Goal: Information Seeking & Learning: Find specific fact

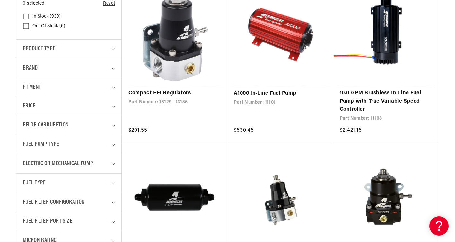
scroll to position [193, 0]
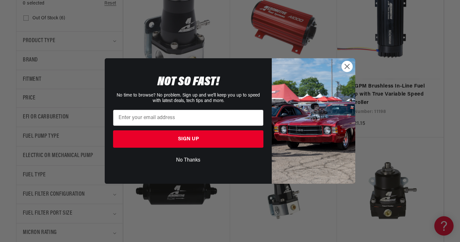
click at [349, 68] on icon "Close dialog" at bounding box center [347, 66] width 4 height 4
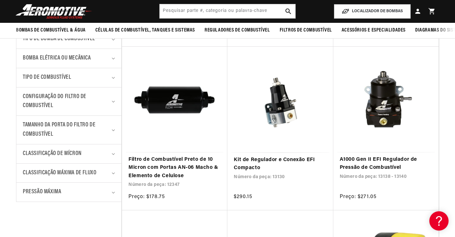
scroll to position [289, 0]
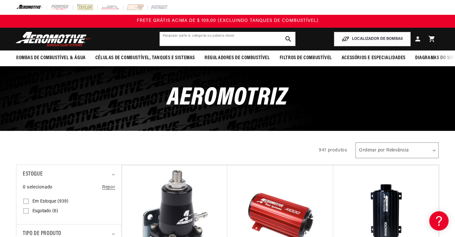
click at [195, 36] on input "text" at bounding box center [228, 39] width 136 height 14
type input "r"
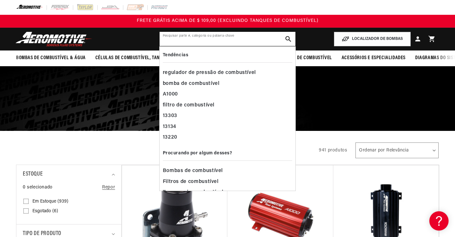
type input "n"
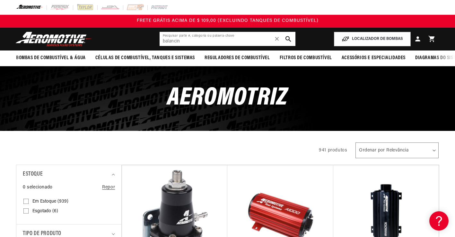
type input "balancin"
